Goal: Task Accomplishment & Management: Use online tool/utility

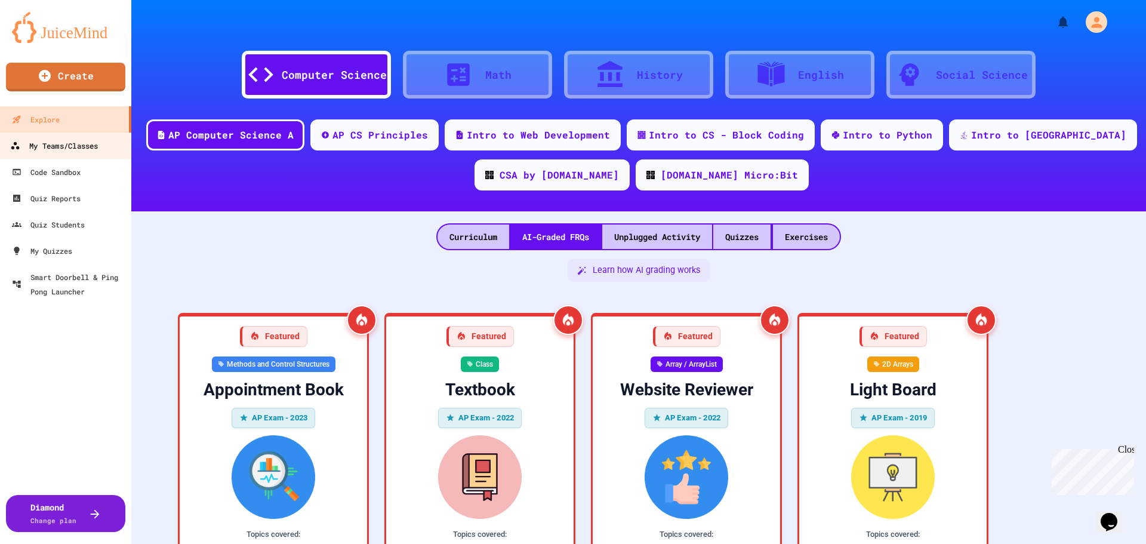
click at [75, 152] on div "My Teams/Classes" at bounding box center [54, 146] width 88 height 15
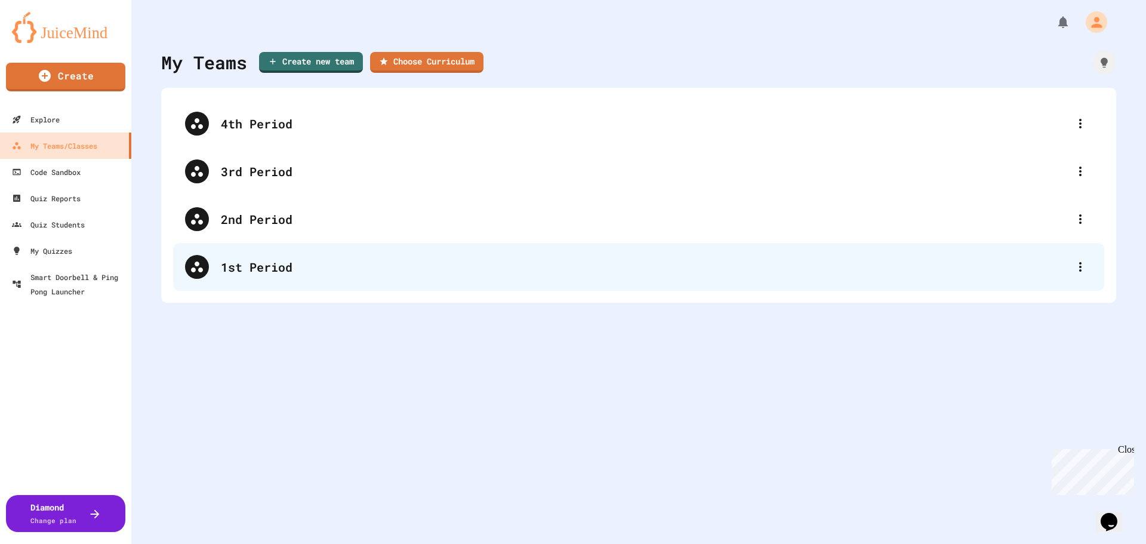
click at [257, 266] on div "1st Period" at bounding box center [645, 267] width 848 height 18
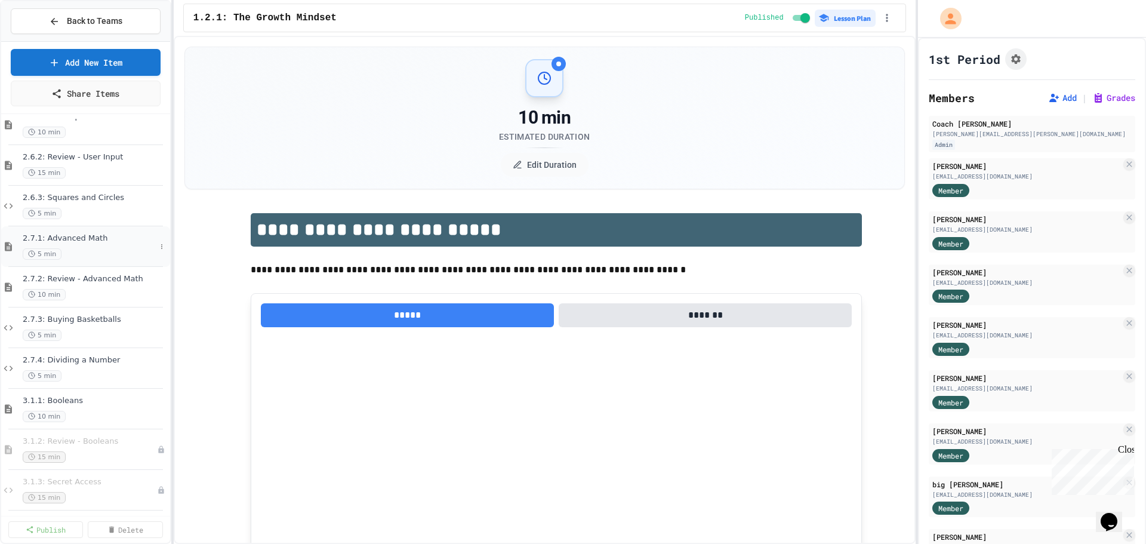
scroll to position [1327, 0]
click at [107, 440] on div "3.1.2: Review - Booleans 15 min" at bounding box center [84, 443] width 122 height 26
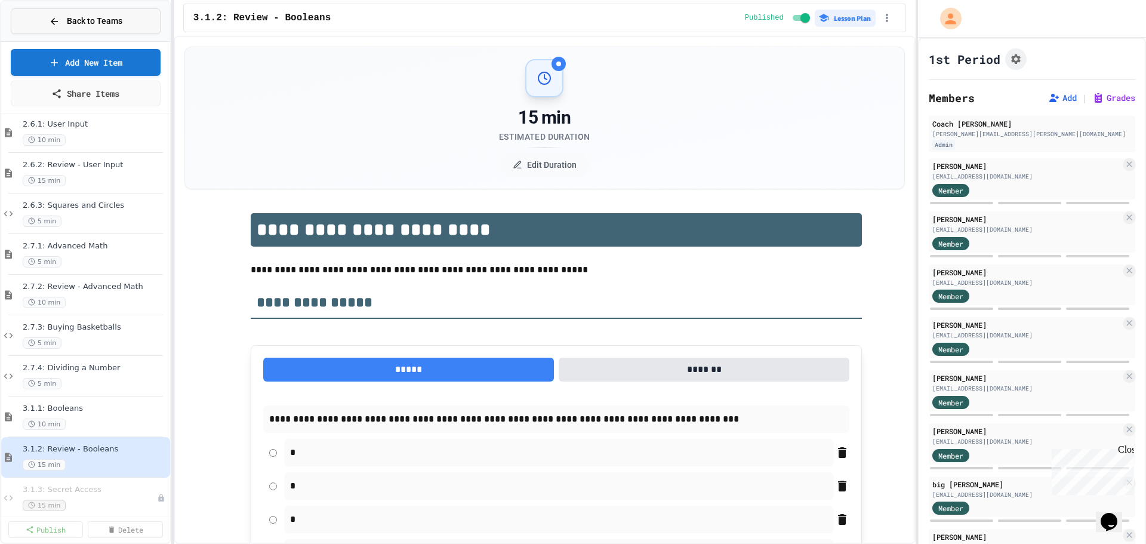
click at [94, 21] on span "Back to Teams" at bounding box center [95, 21] width 56 height 13
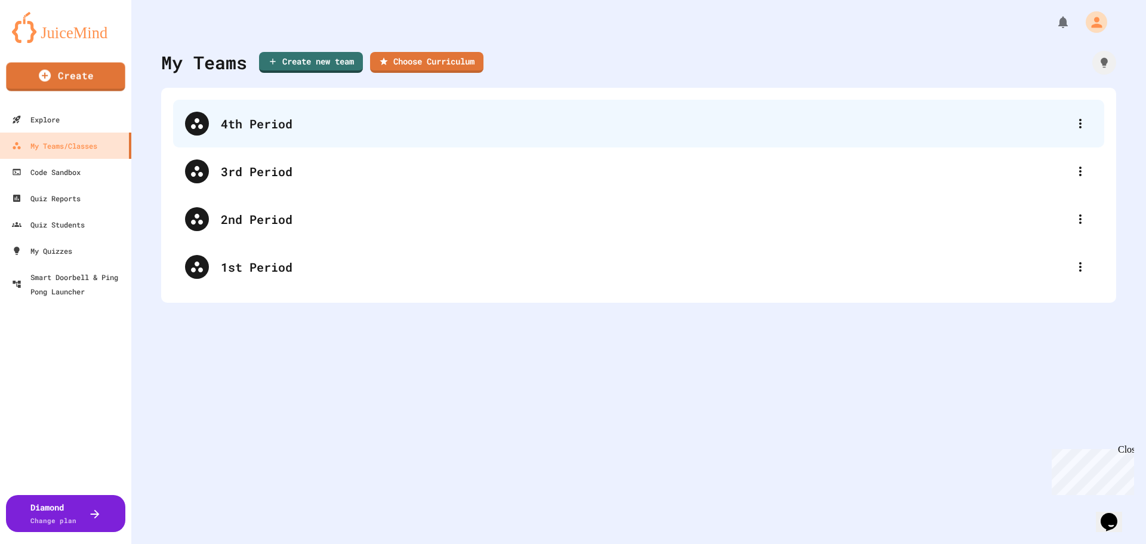
click at [315, 118] on div "4th Period" at bounding box center [645, 124] width 848 height 18
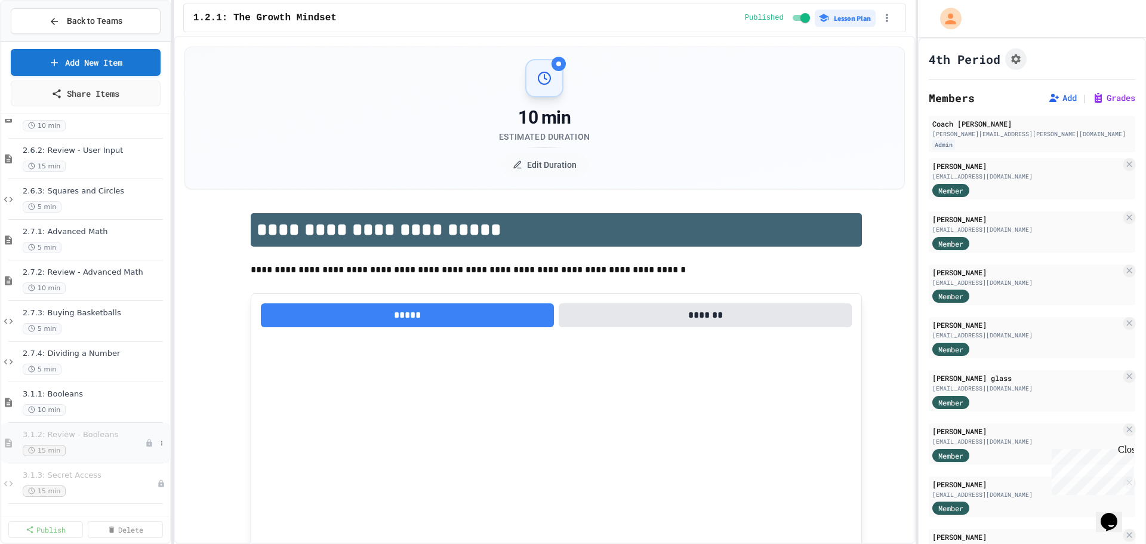
click at [59, 438] on span "3.1.2: Review - Booleans" at bounding box center [84, 435] width 122 height 10
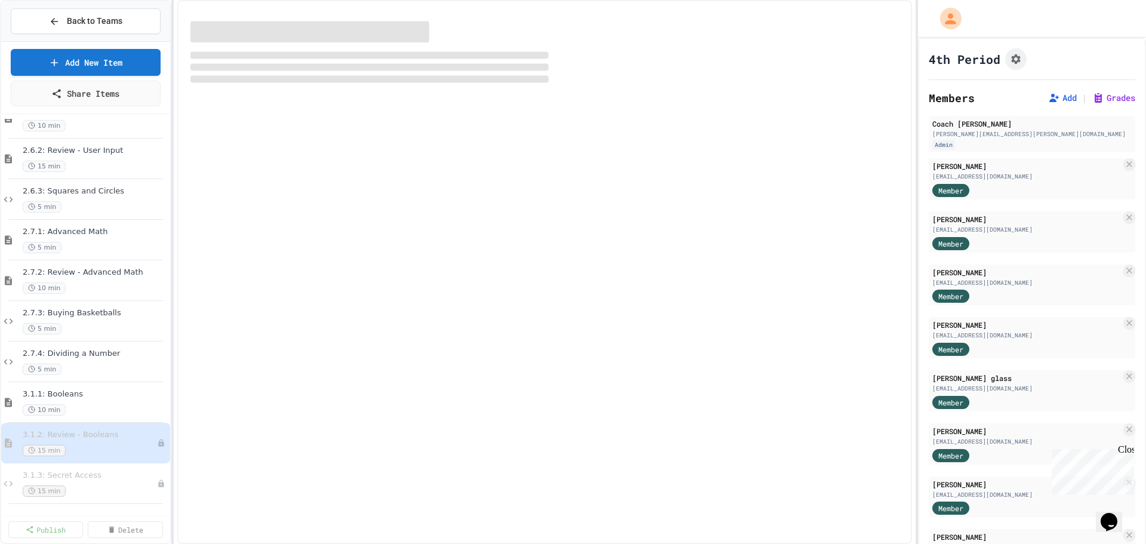
scroll to position [1313, 0]
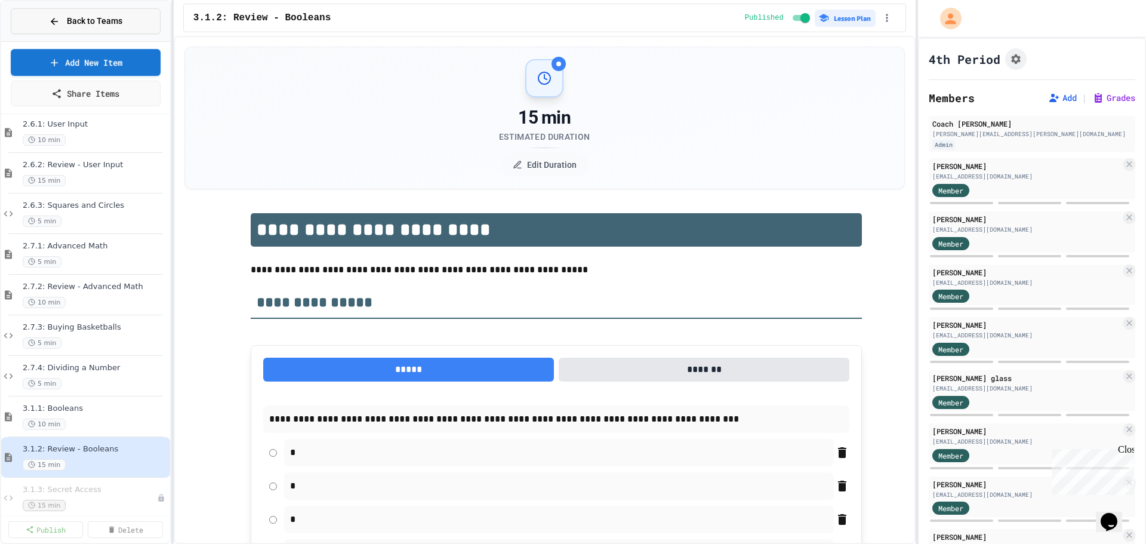
click at [117, 24] on span "Back to Teams" at bounding box center [95, 21] width 56 height 13
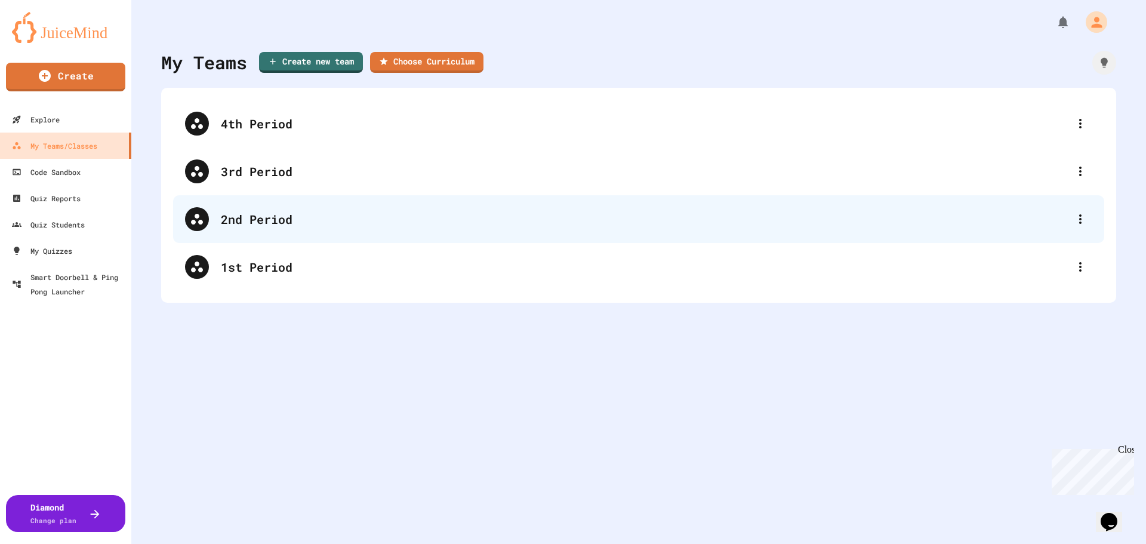
click at [287, 224] on div "2nd Period" at bounding box center [645, 219] width 848 height 18
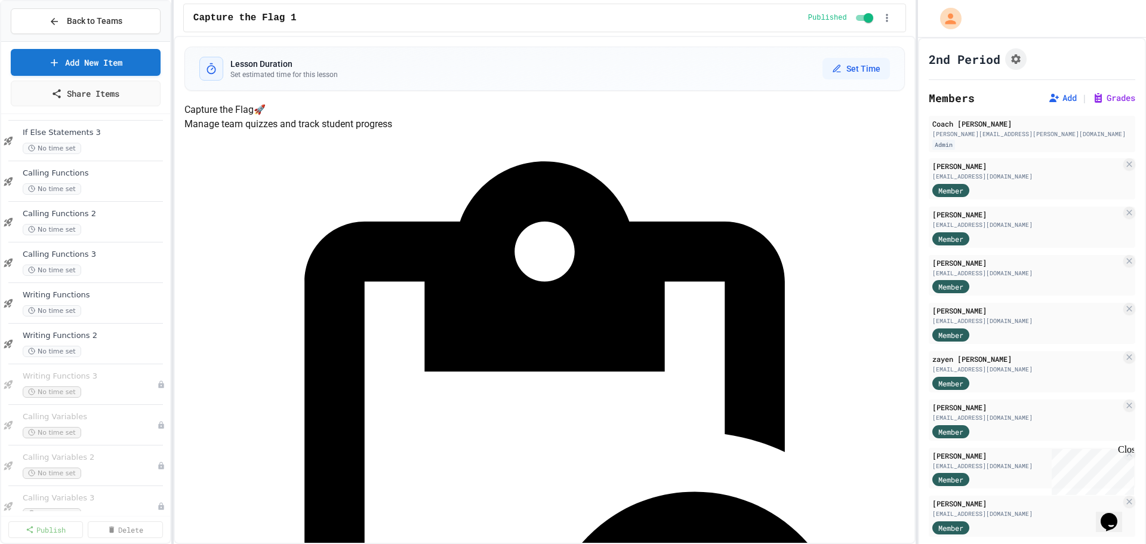
scroll to position [962, 0]
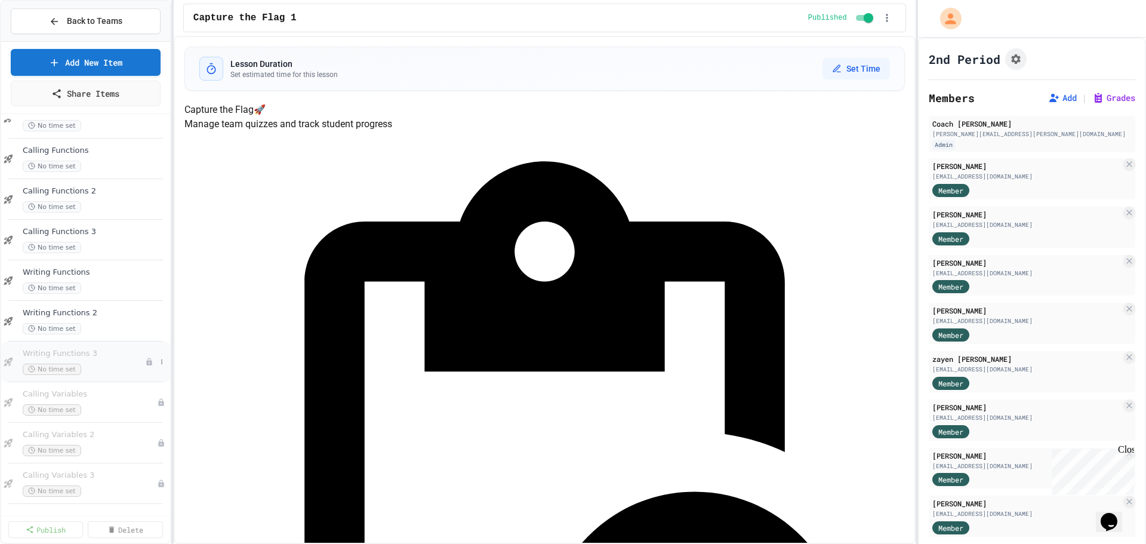
click at [121, 367] on div "No time set" at bounding box center [84, 369] width 122 height 11
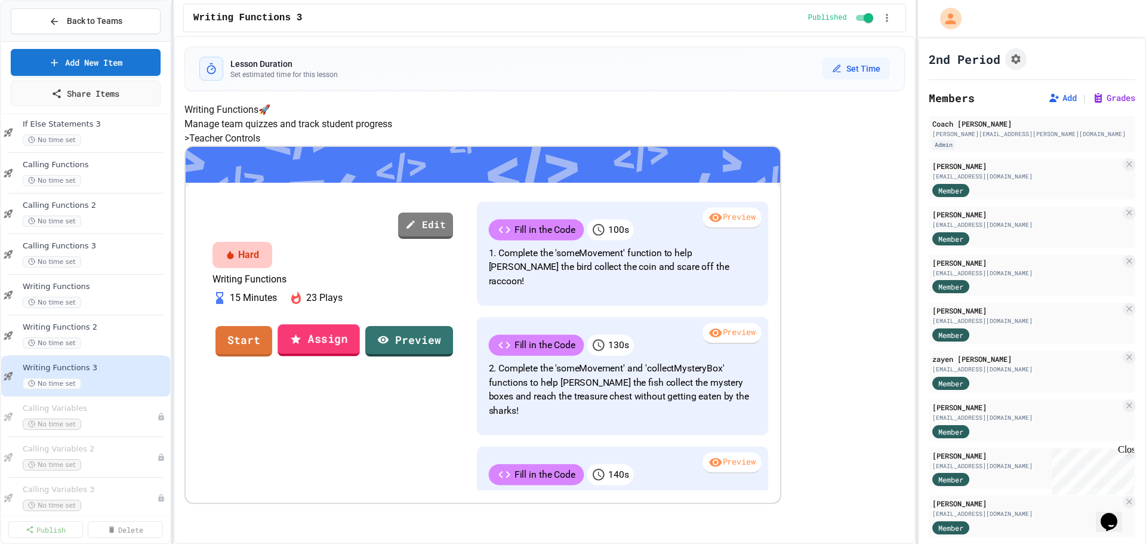
click at [302, 345] on icon at bounding box center [296, 339] width 12 height 13
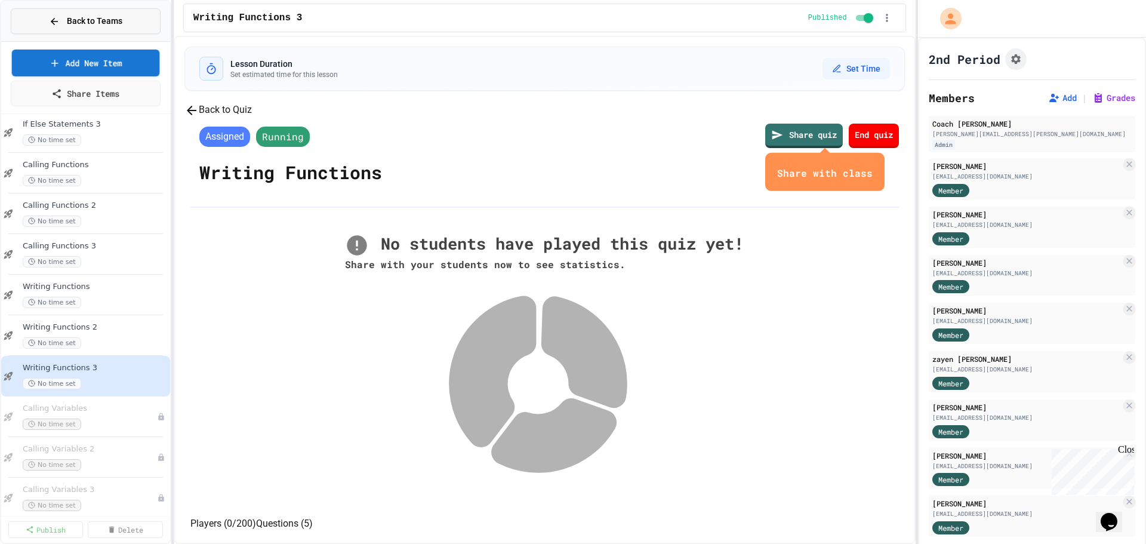
click at [84, 19] on span "Back to Teams" at bounding box center [95, 21] width 56 height 13
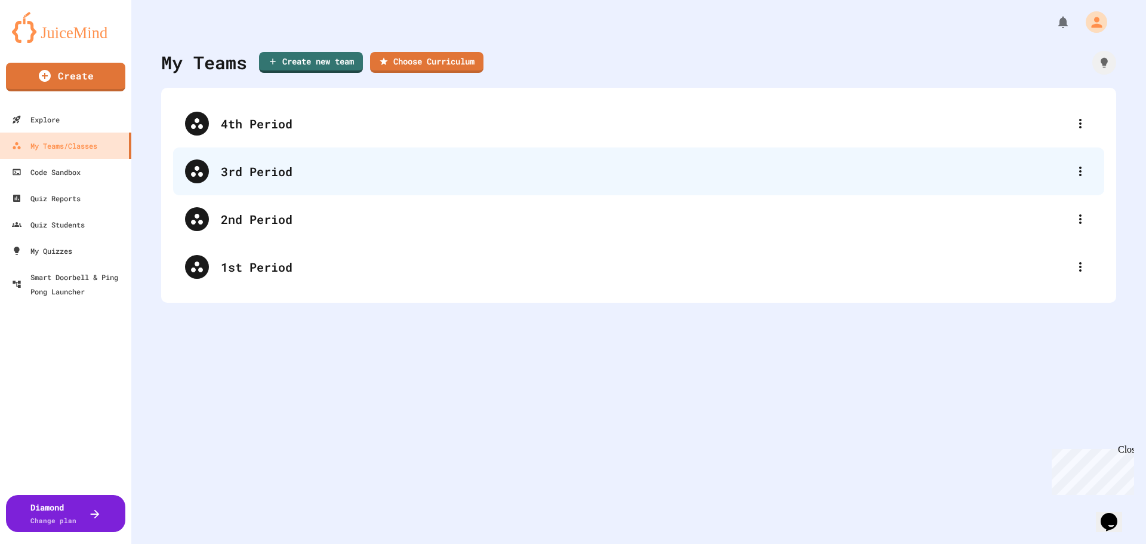
click at [244, 171] on div "3rd Period" at bounding box center [645, 171] width 848 height 18
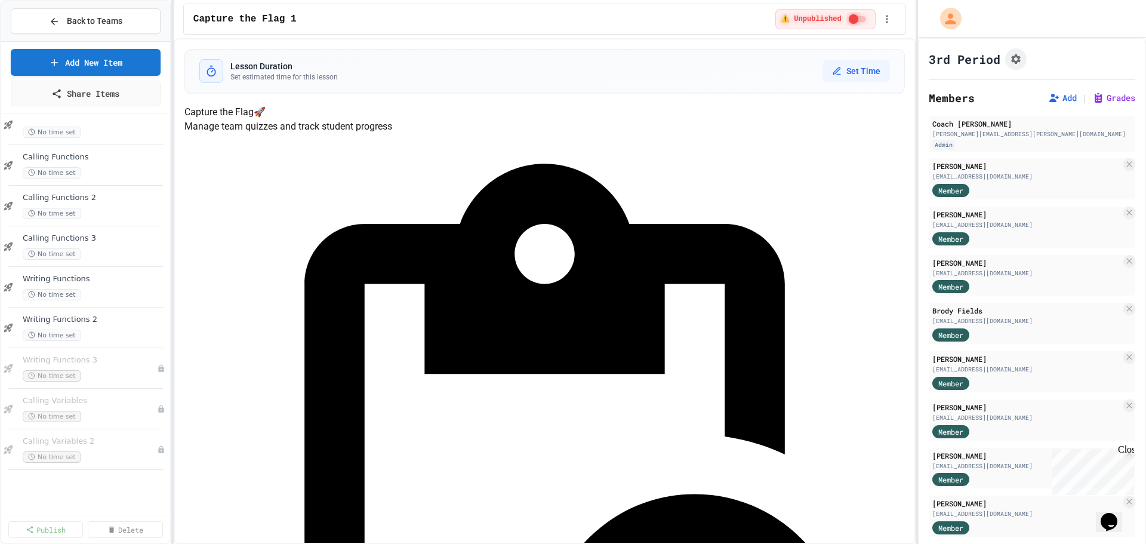
scroll to position [962, 0]
click at [122, 367] on div "No time set" at bounding box center [84, 369] width 122 height 11
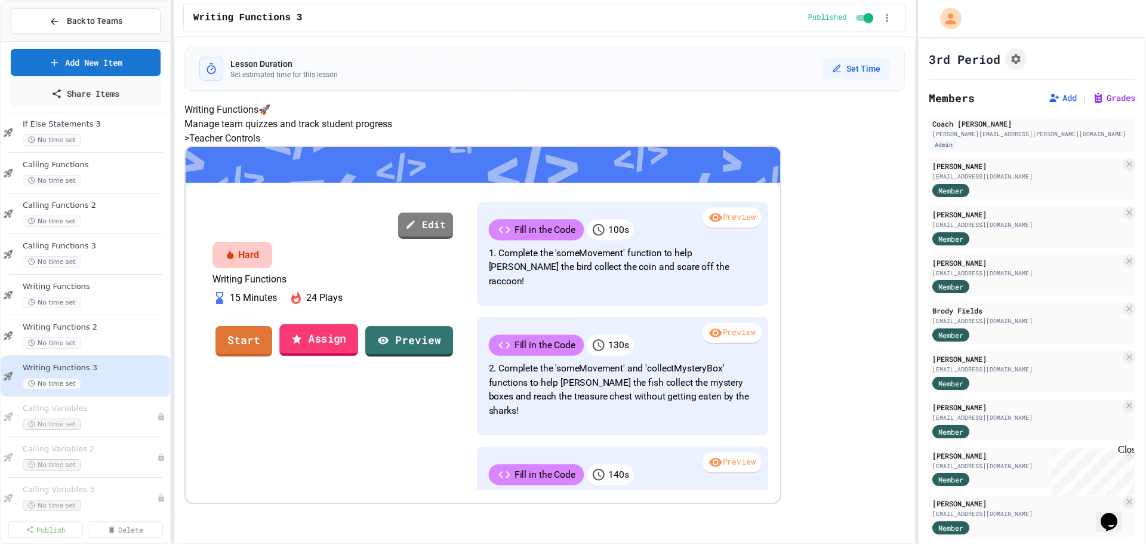
click at [358, 356] on link "Assign" at bounding box center [318, 340] width 79 height 32
